Goal: Ask a question

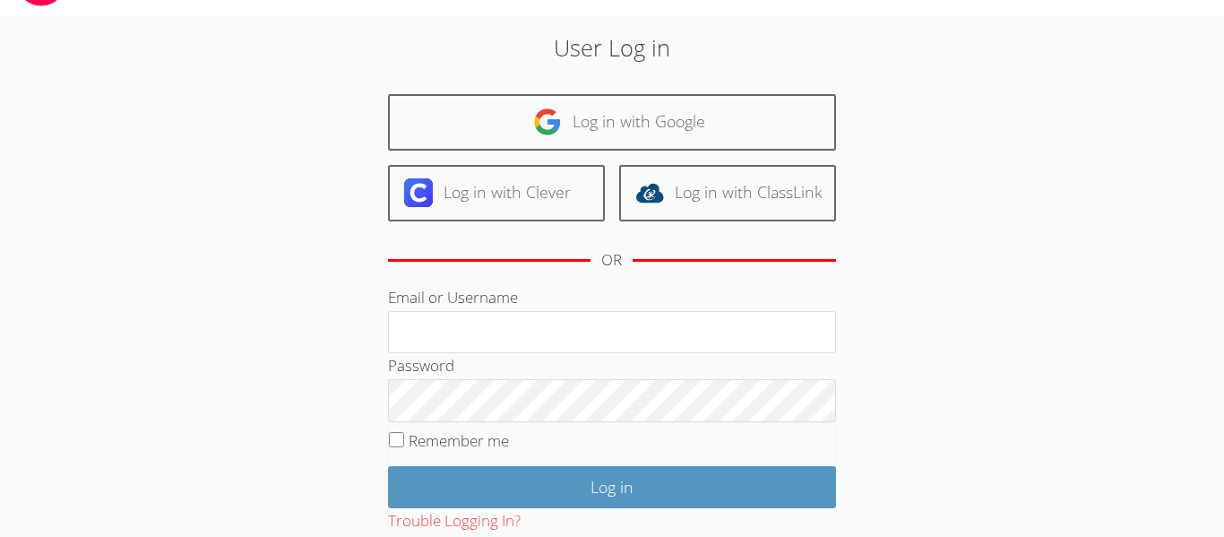
scroll to position [50, 0]
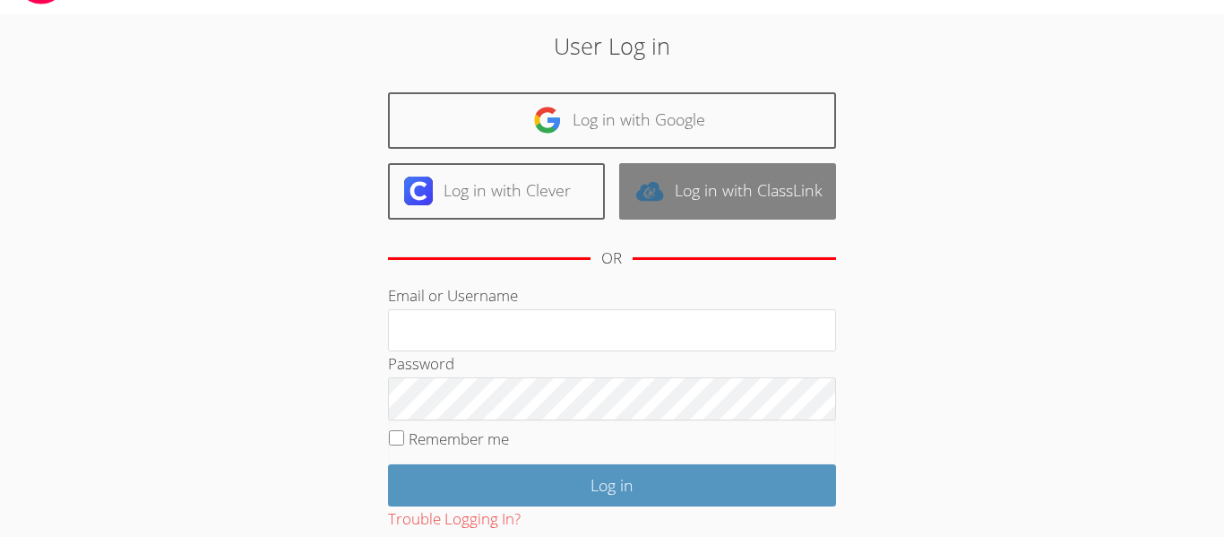
click at [673, 185] on link "Log in with ClassLink" at bounding box center [727, 191] width 217 height 56
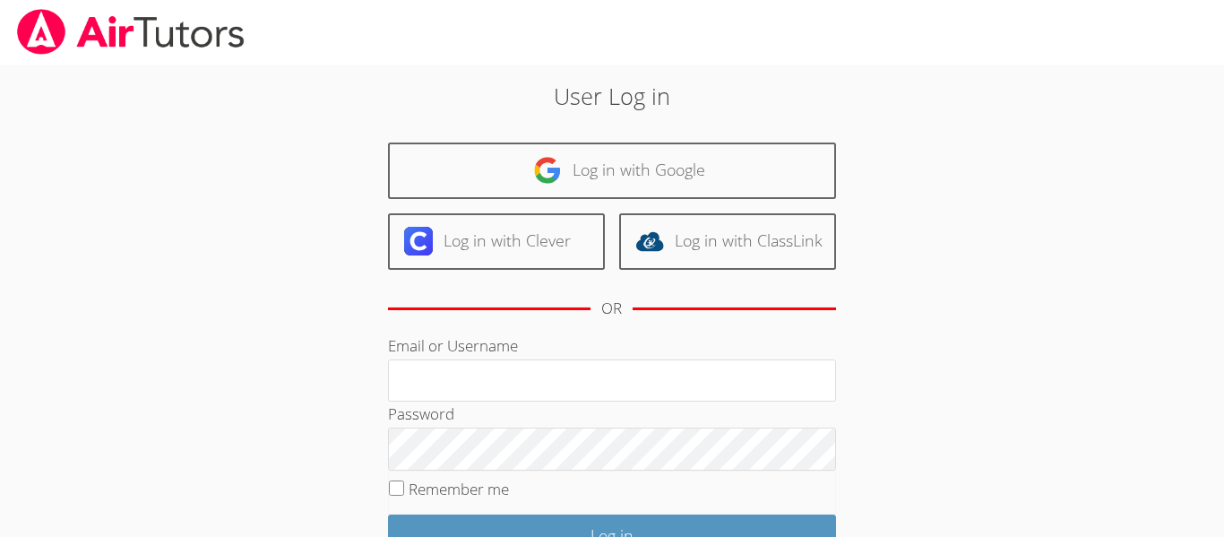
scroll to position [50, 0]
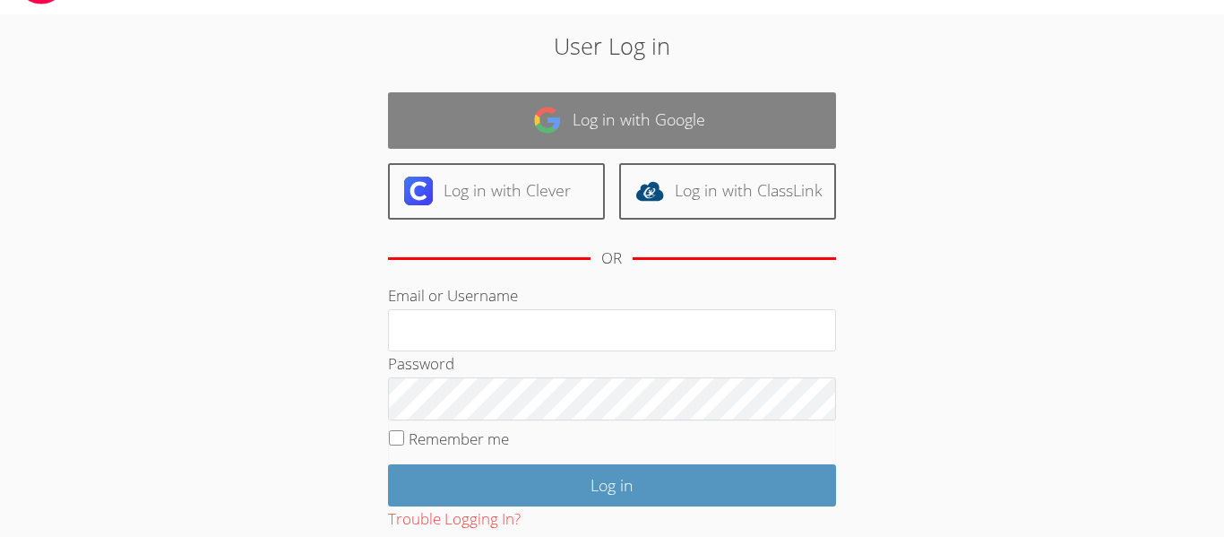
click at [706, 125] on link "Log in with Google" at bounding box center [612, 120] width 448 height 56
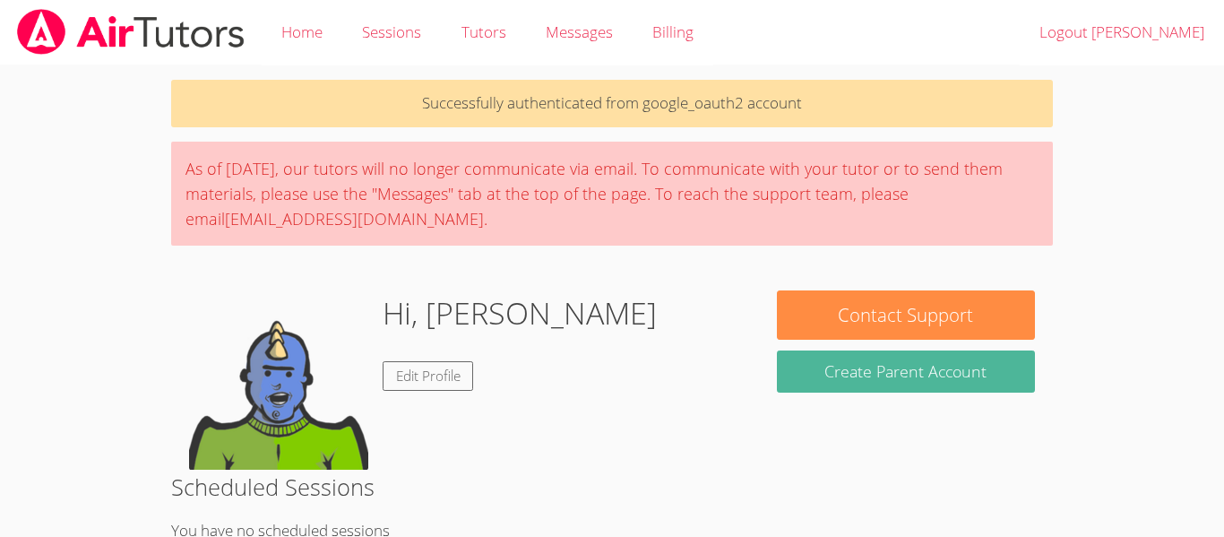
click at [954, 365] on button "Create Parent Account" at bounding box center [906, 371] width 258 height 42
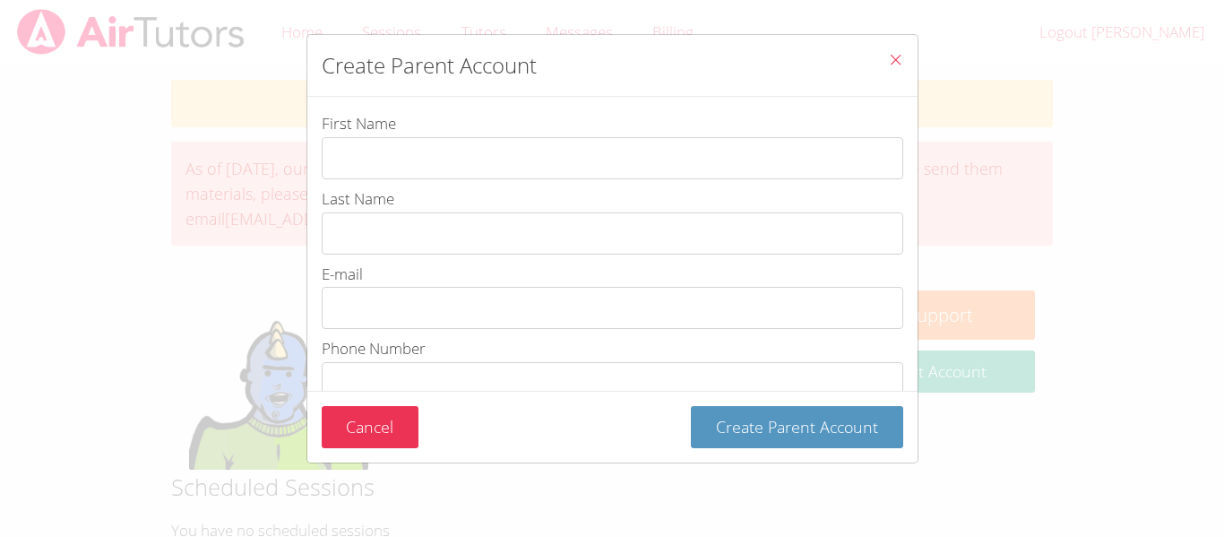
click at [905, 56] on button "Close" at bounding box center [895, 62] width 44 height 55
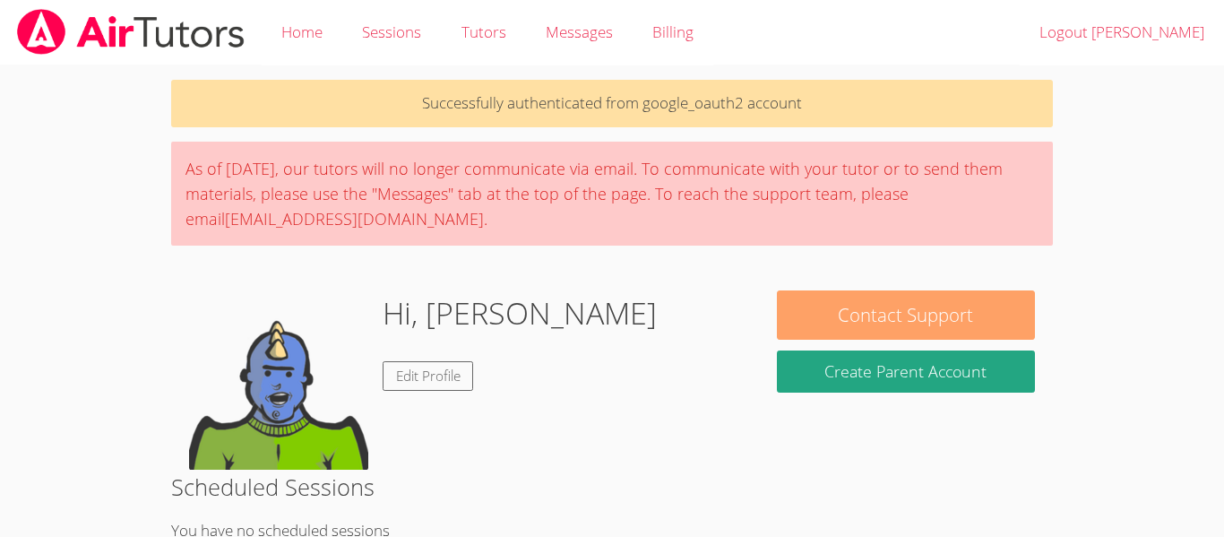
click at [995, 290] on button "Contact Support" at bounding box center [906, 314] width 258 height 49
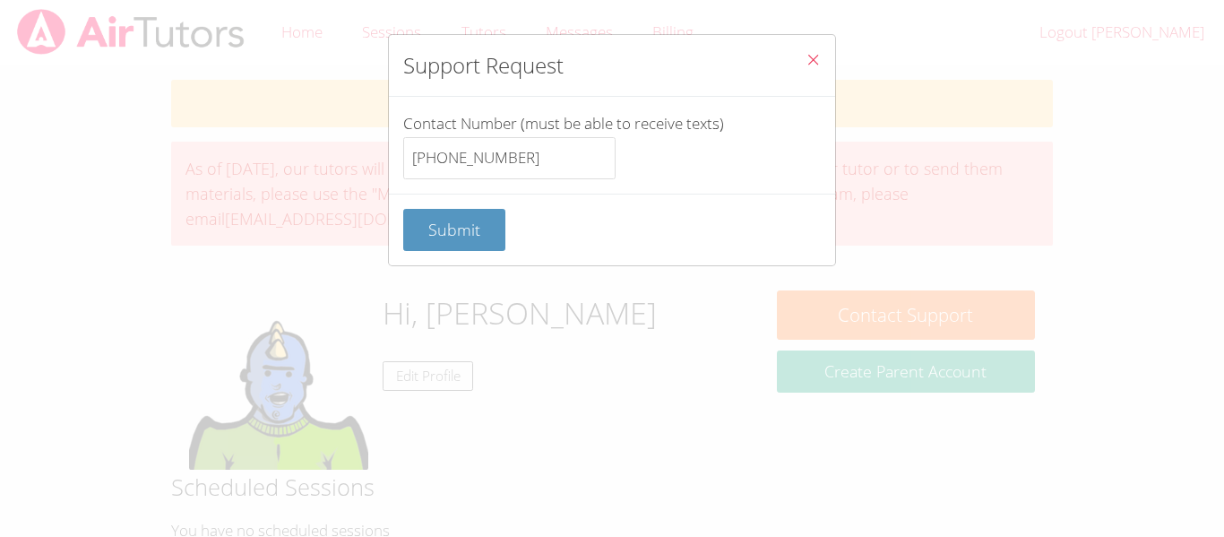
click at [813, 59] on icon "Close" at bounding box center [812, 59] width 15 height 15
